Goal: Task Accomplishment & Management: Manage account settings

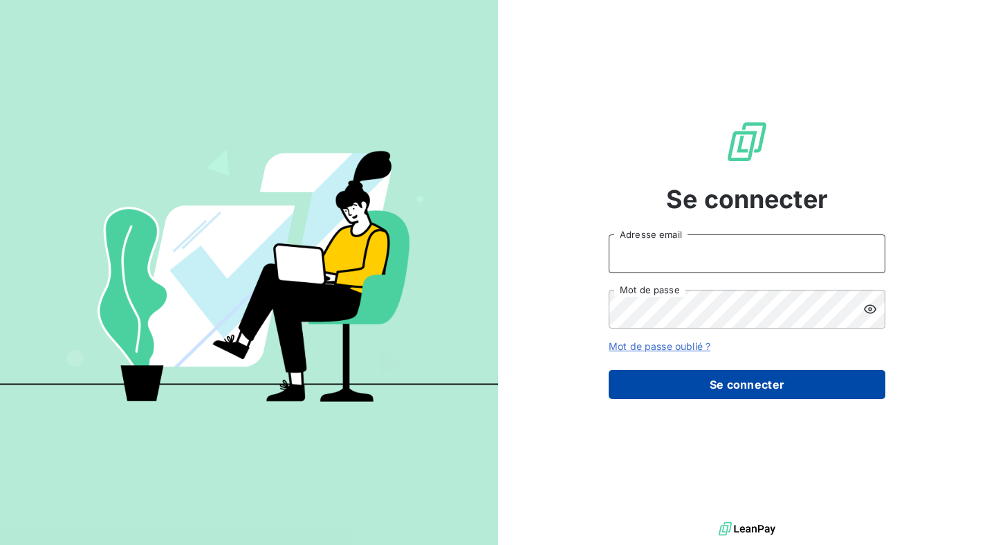
type input "[EMAIL_ADDRESS][DOMAIN_NAME]"
click at [724, 382] on button "Se connecter" at bounding box center [747, 384] width 277 height 29
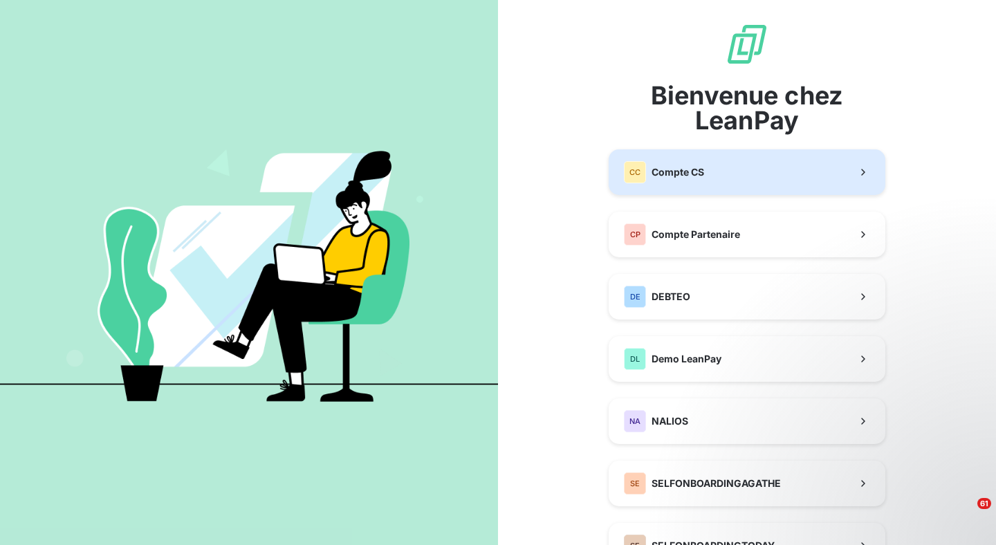
click at [696, 167] on span "Compte CS" at bounding box center [677, 172] width 53 height 14
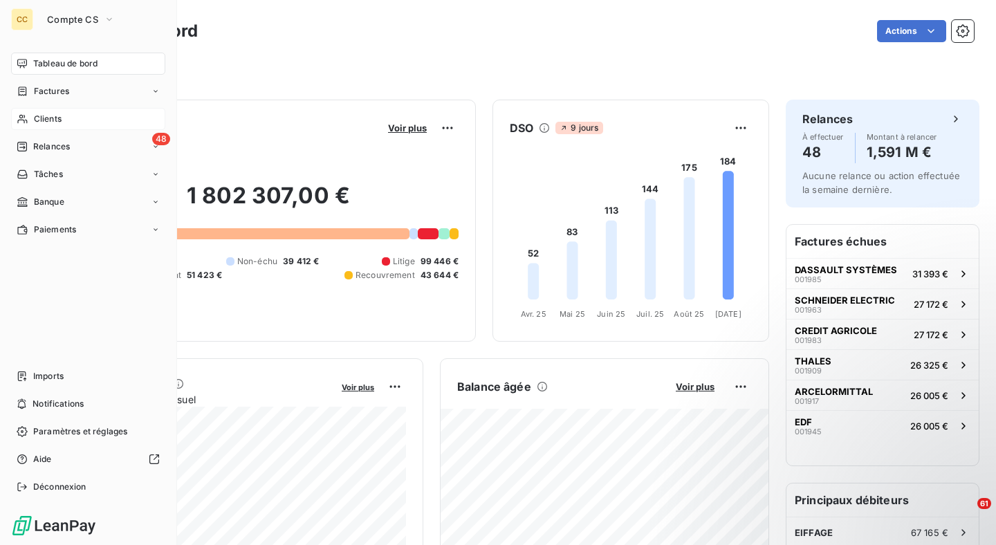
click at [79, 123] on div "Clients" at bounding box center [88, 119] width 154 height 22
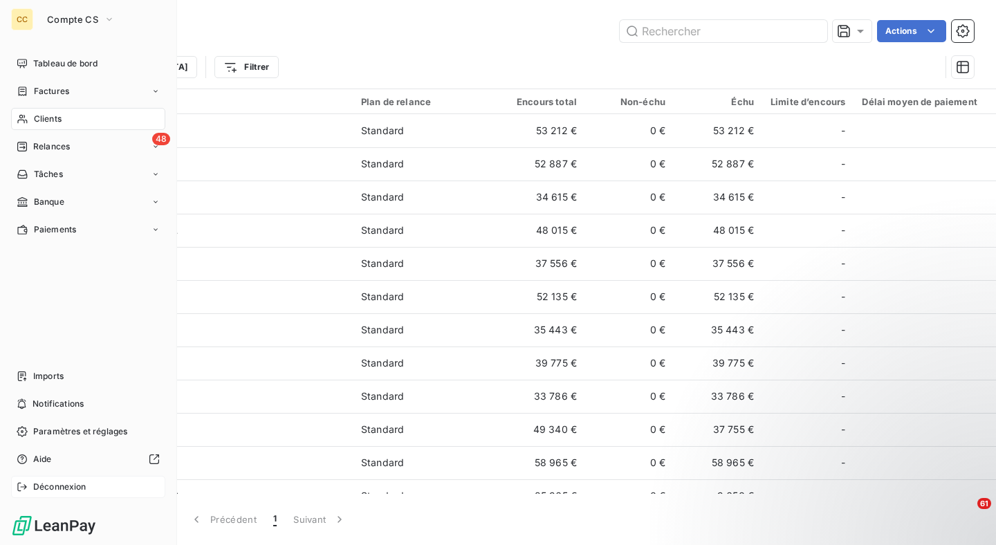
click at [62, 485] on span "Déconnexion" at bounding box center [59, 487] width 53 height 12
